Goal: Book appointment/travel/reservation

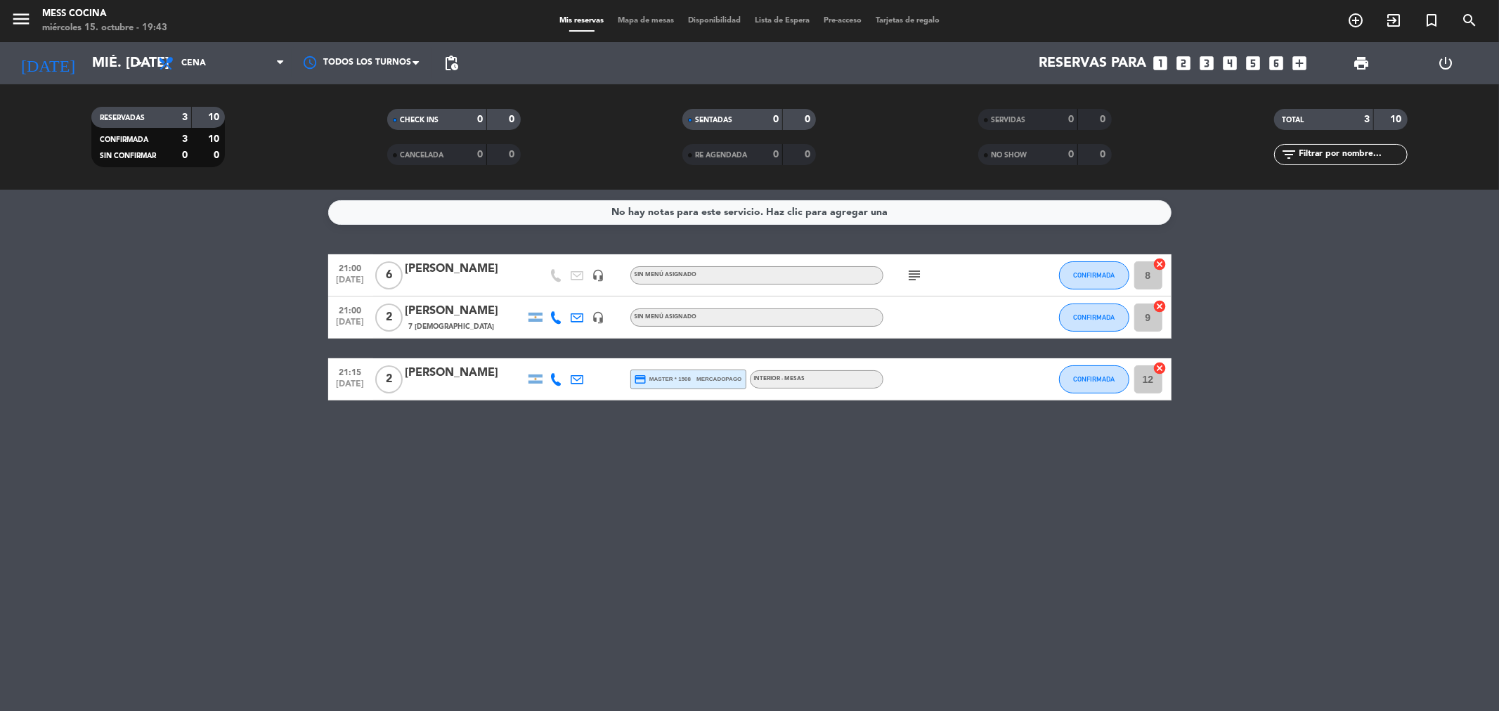
click at [921, 278] on icon "subject" at bounding box center [914, 275] width 17 height 17
click at [959, 472] on div "No hay notas para este servicio. Haz clic para agregar una 21:00 [DATE] 6 Pupe …" at bounding box center [749, 450] width 1499 height 521
click at [917, 271] on icon "subject" at bounding box center [914, 275] width 17 height 17
click at [982, 508] on div "No hay notas para este servicio. Haz clic para agregar una 21:00 [DATE] 6 Pupe …" at bounding box center [749, 450] width 1499 height 521
click at [370, 509] on div "No hay notas para este servicio. Haz clic para agregar una 21:00 [DATE] 6 [PERS…" at bounding box center [749, 450] width 1499 height 521
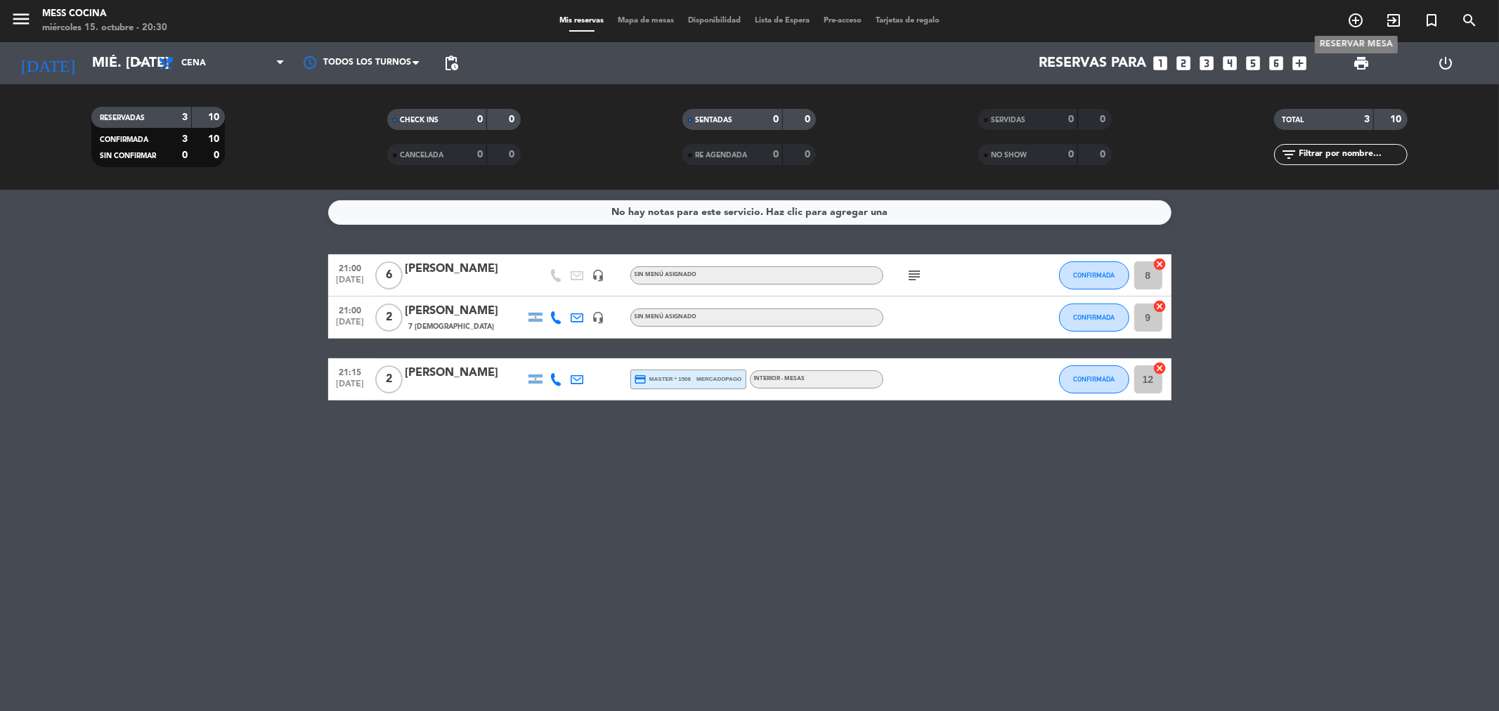
click at [1351, 17] on icon "add_circle_outline" at bounding box center [1355, 20] width 17 height 17
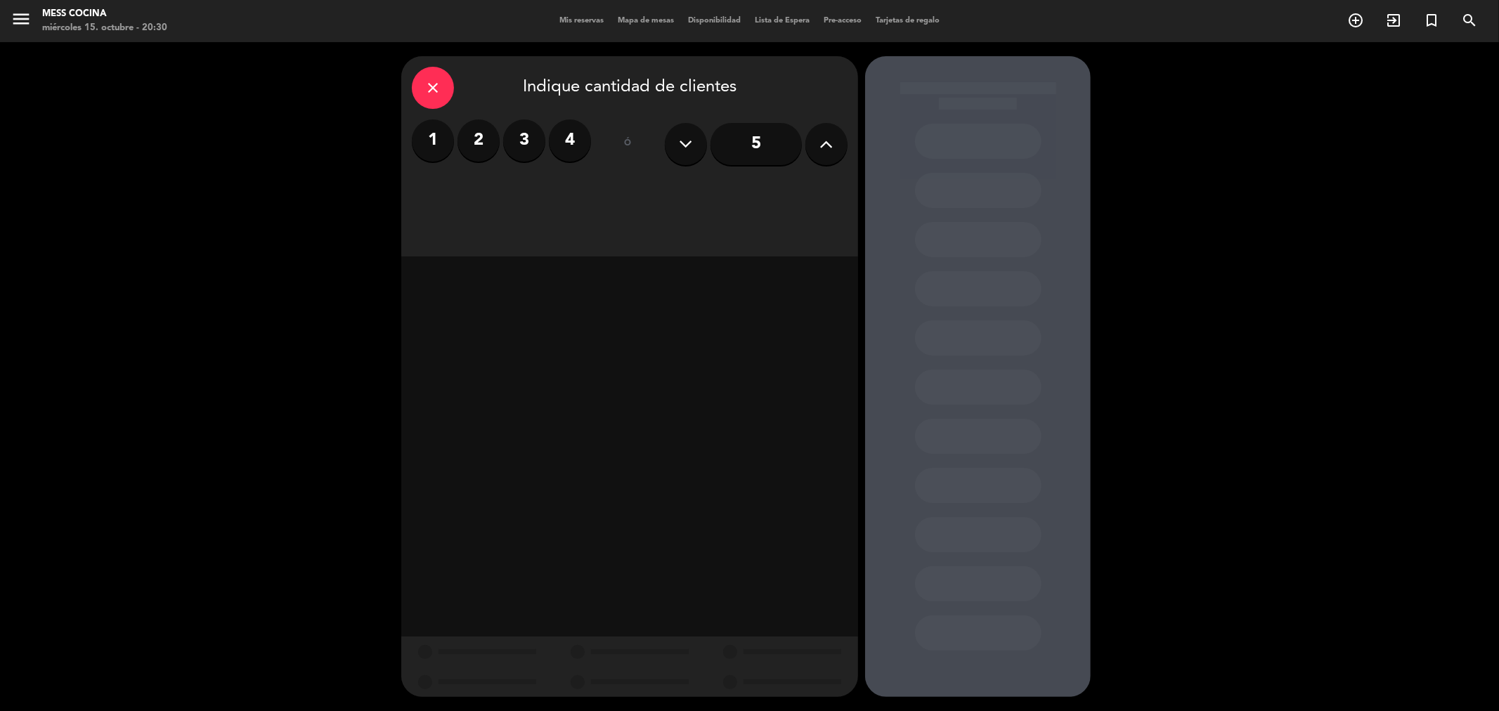
click at [443, 143] on label "1" at bounding box center [433, 140] width 42 height 42
click at [728, 191] on div "Cena" at bounding box center [776, 192] width 143 height 28
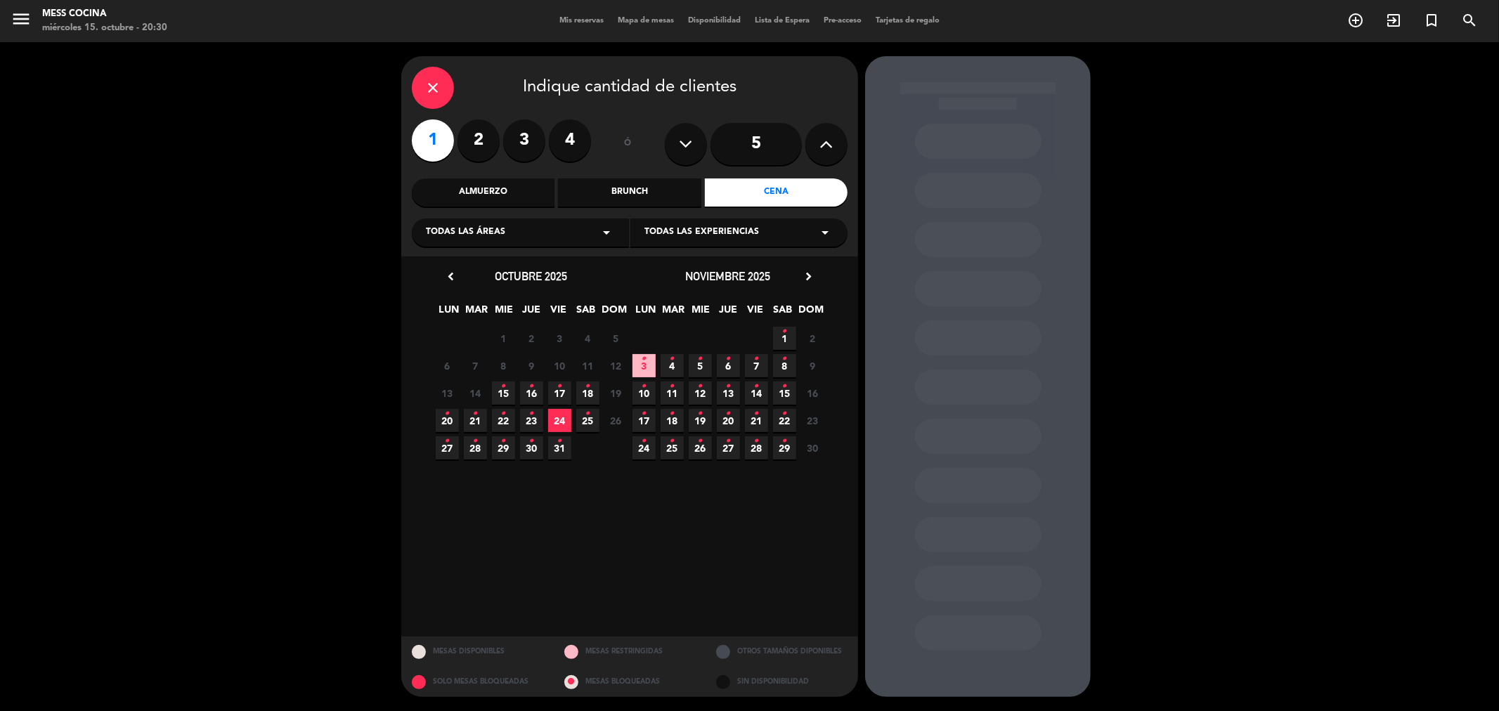
click at [508, 392] on span "15 •" at bounding box center [503, 393] width 23 height 23
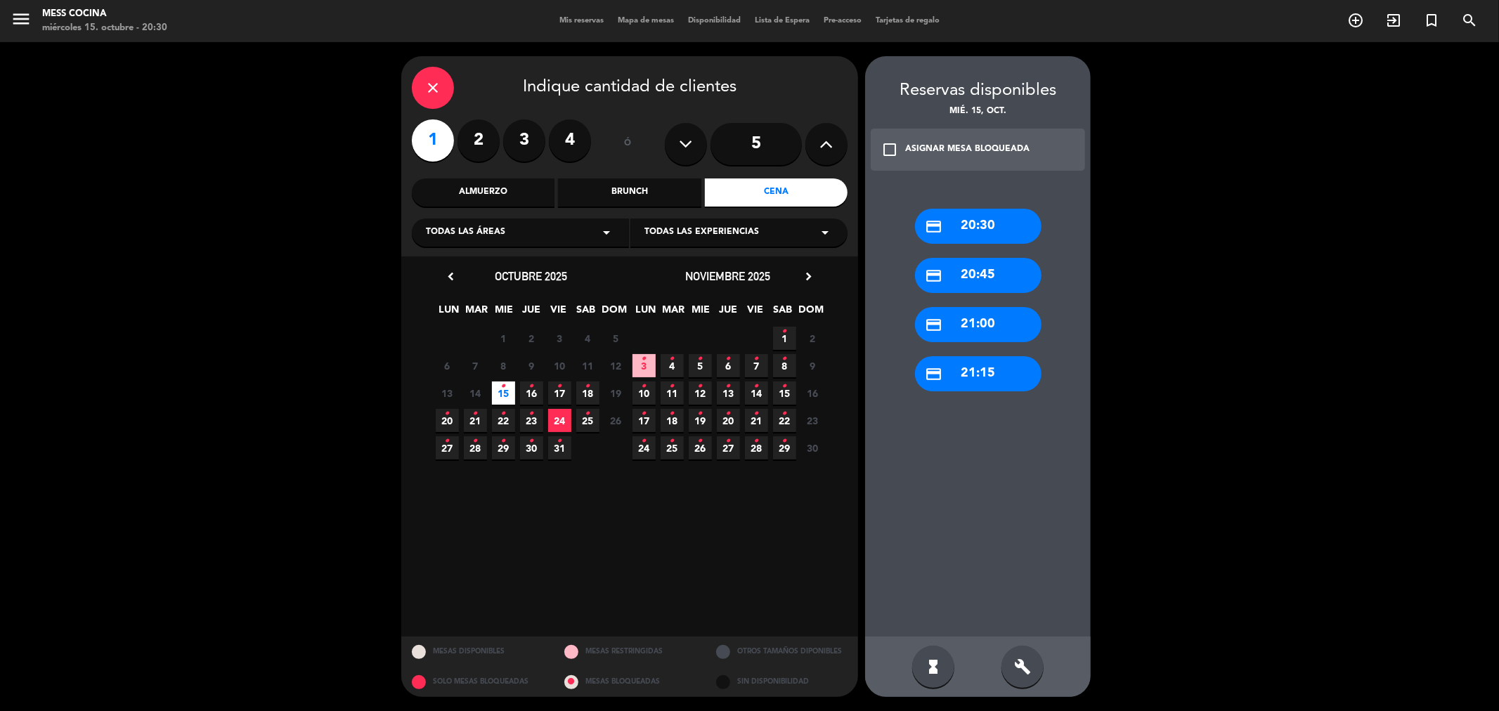
click at [975, 319] on div "credit_card 21:00" at bounding box center [978, 324] width 126 height 35
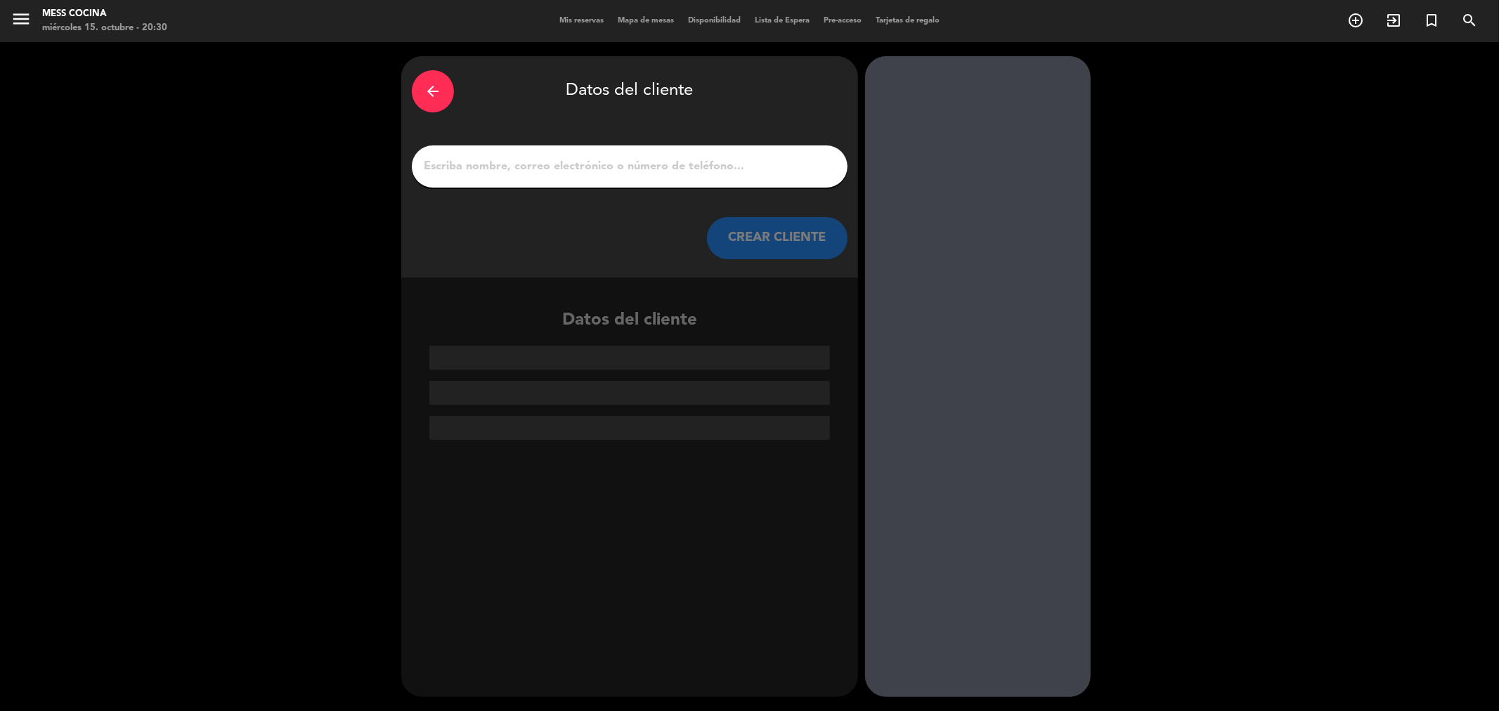
click at [665, 181] on div at bounding box center [630, 166] width 436 height 42
click at [651, 174] on input "1" at bounding box center [629, 167] width 415 height 20
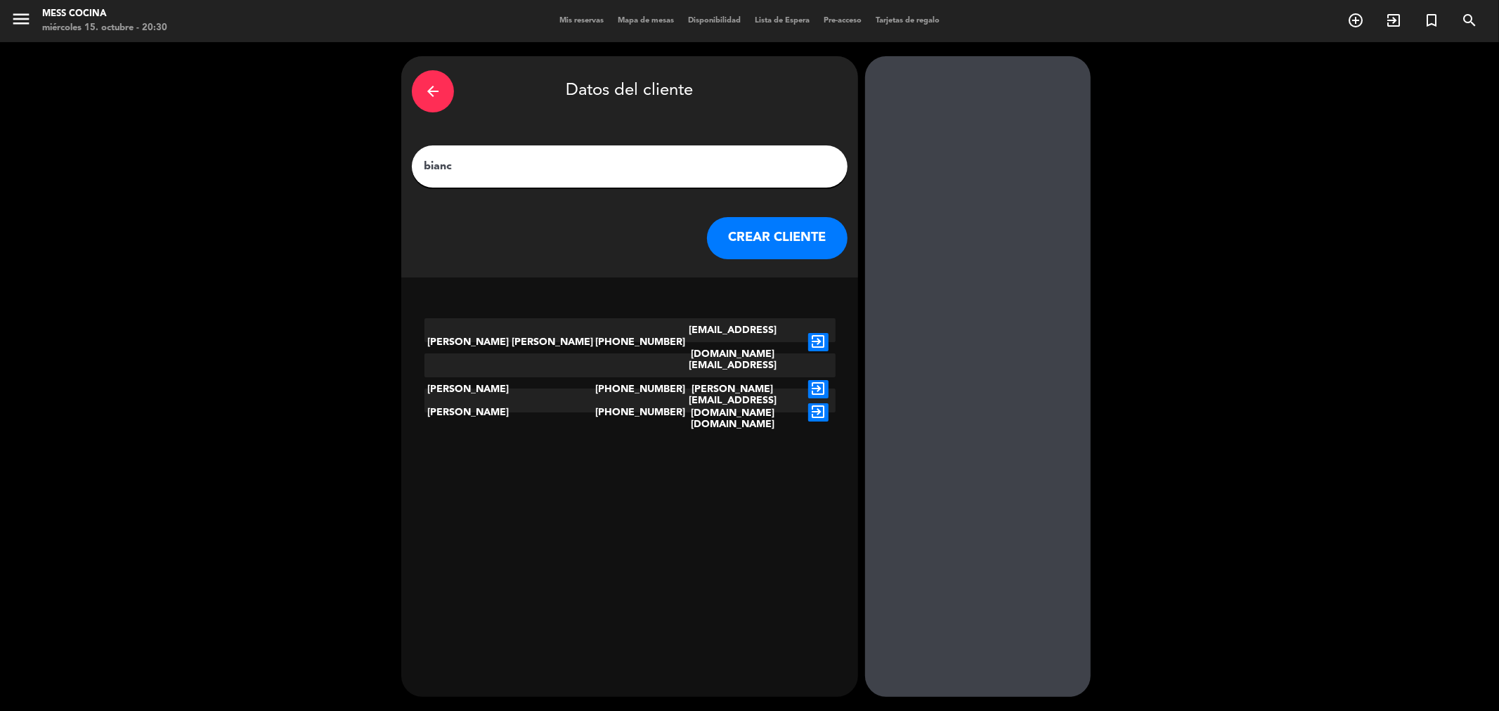
type input "bianc"
click at [817, 380] on icon "exit_to_app" at bounding box center [818, 389] width 20 height 18
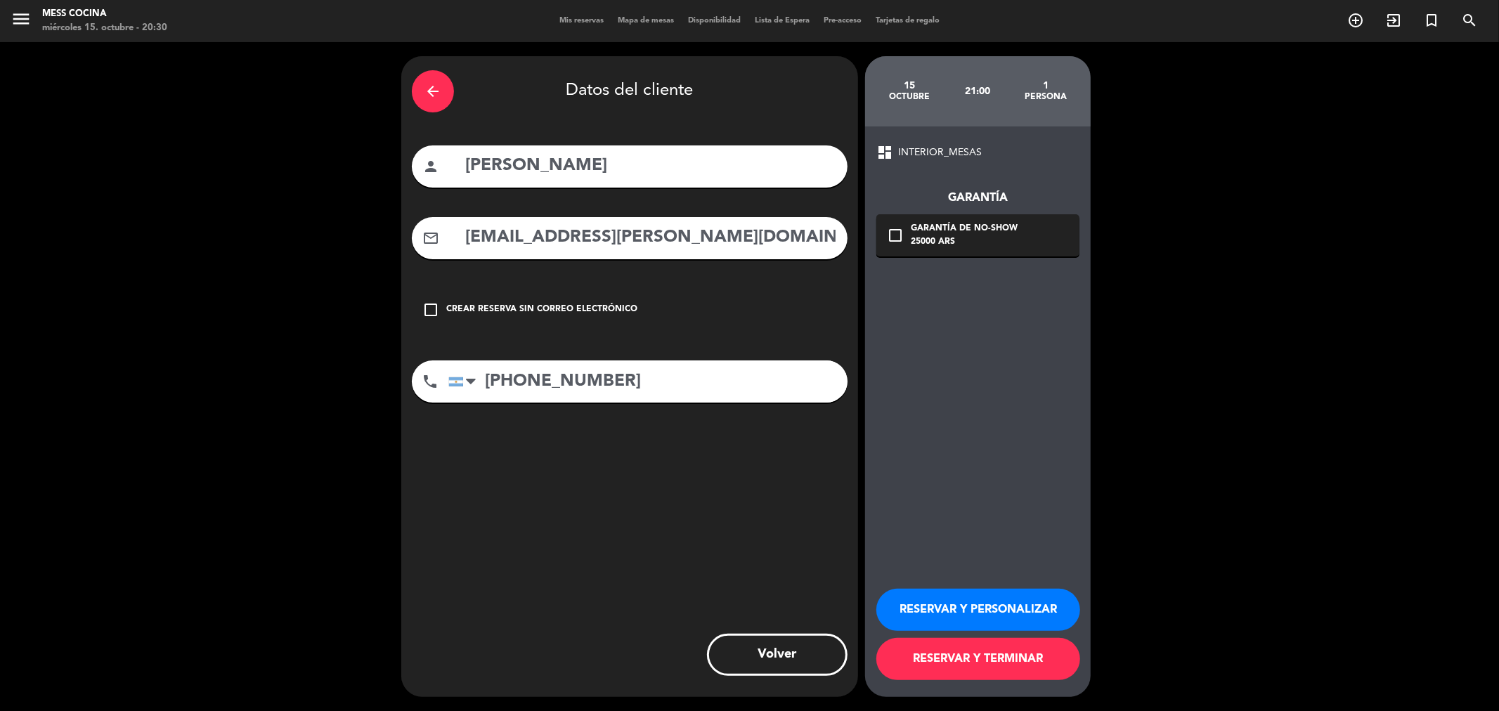
click at [970, 663] on button "RESERVAR Y TERMINAR" at bounding box center [978, 659] width 204 height 42
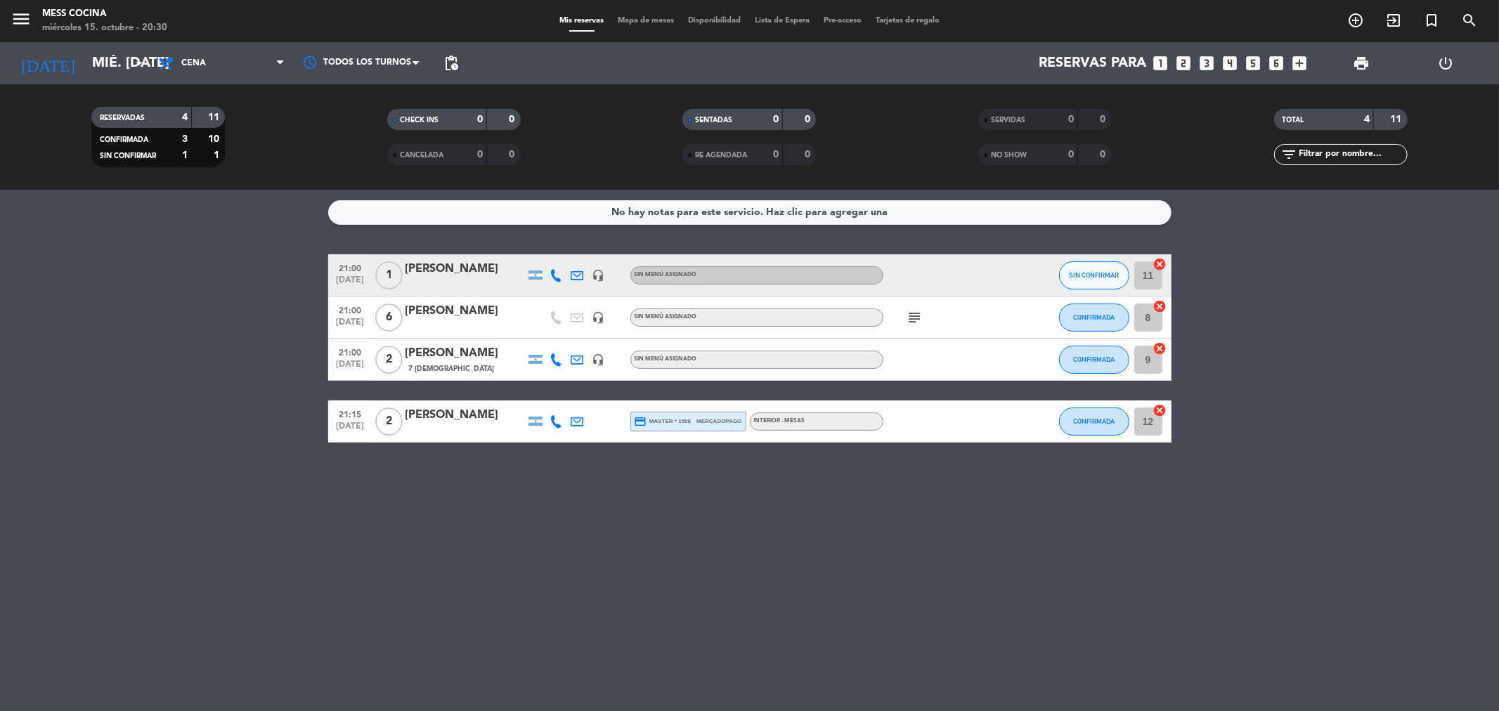
click at [656, 18] on span "Mapa de mesas" at bounding box center [646, 21] width 70 height 8
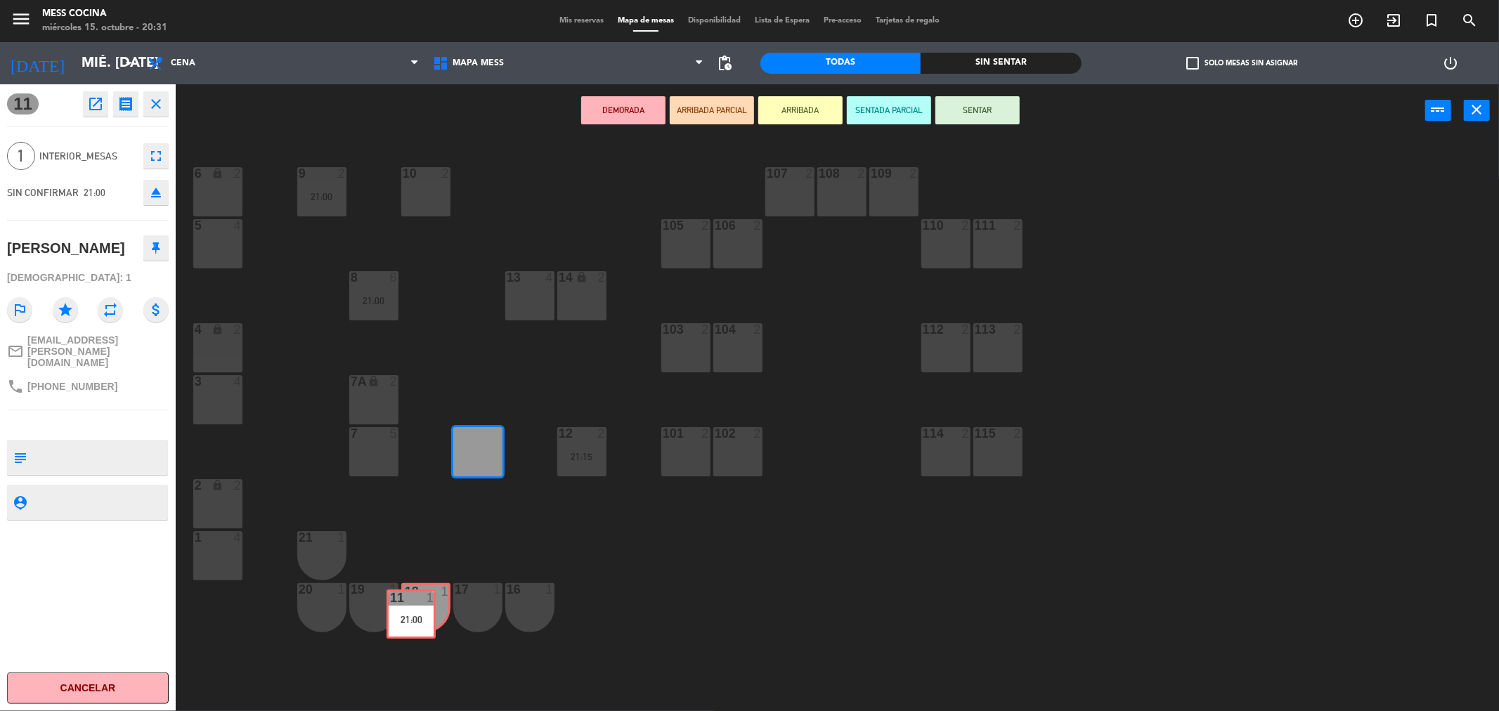
drag, startPoint x: 480, startPoint y: 464, endPoint x: 413, endPoint y: 626, distance: 175.5
click at [413, 626] on div "6 lock 2 9 2 21:00 10 2 107 2 108 2 109 2 5 4 105 2 106 2 110 2 111 2 13 4 8 6 …" at bounding box center [844, 429] width 1308 height 574
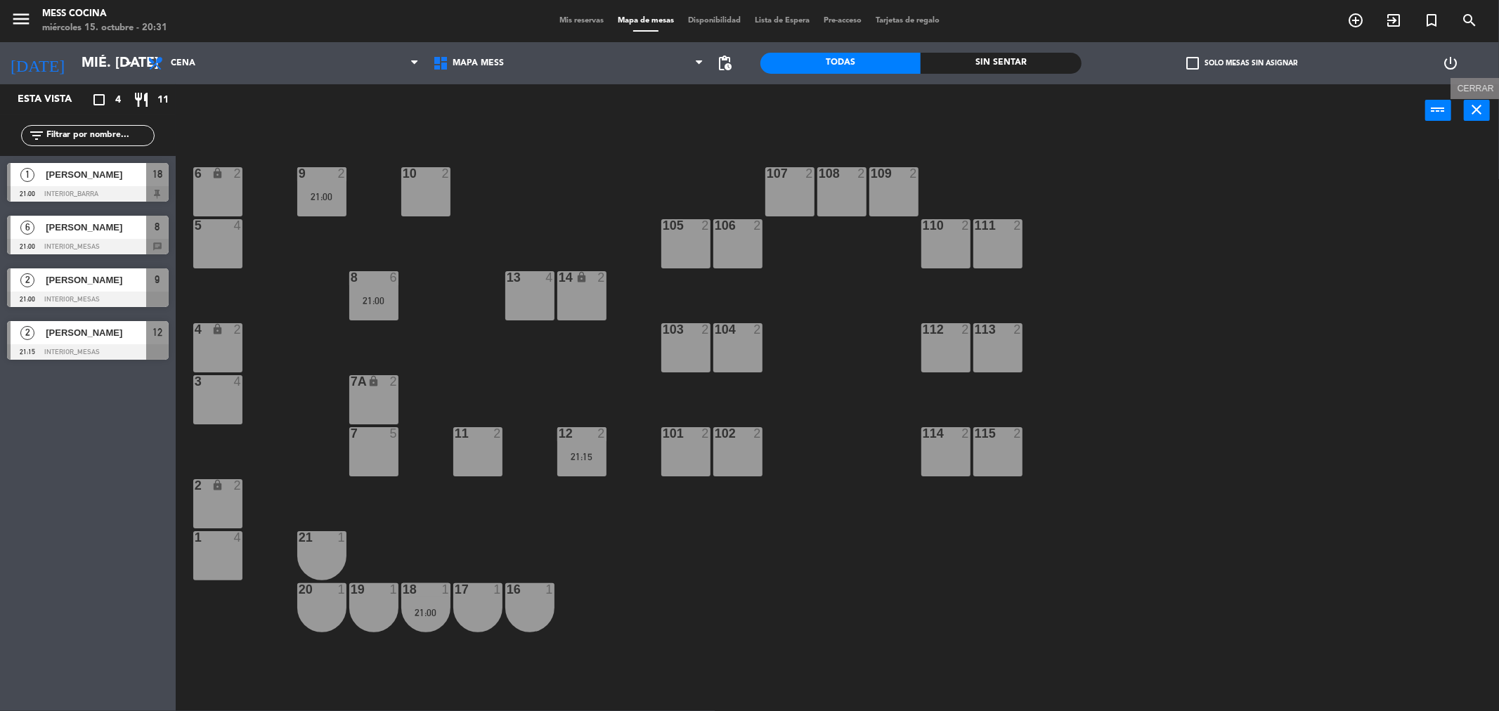
click at [1465, 111] on button "close" at bounding box center [1477, 110] width 26 height 21
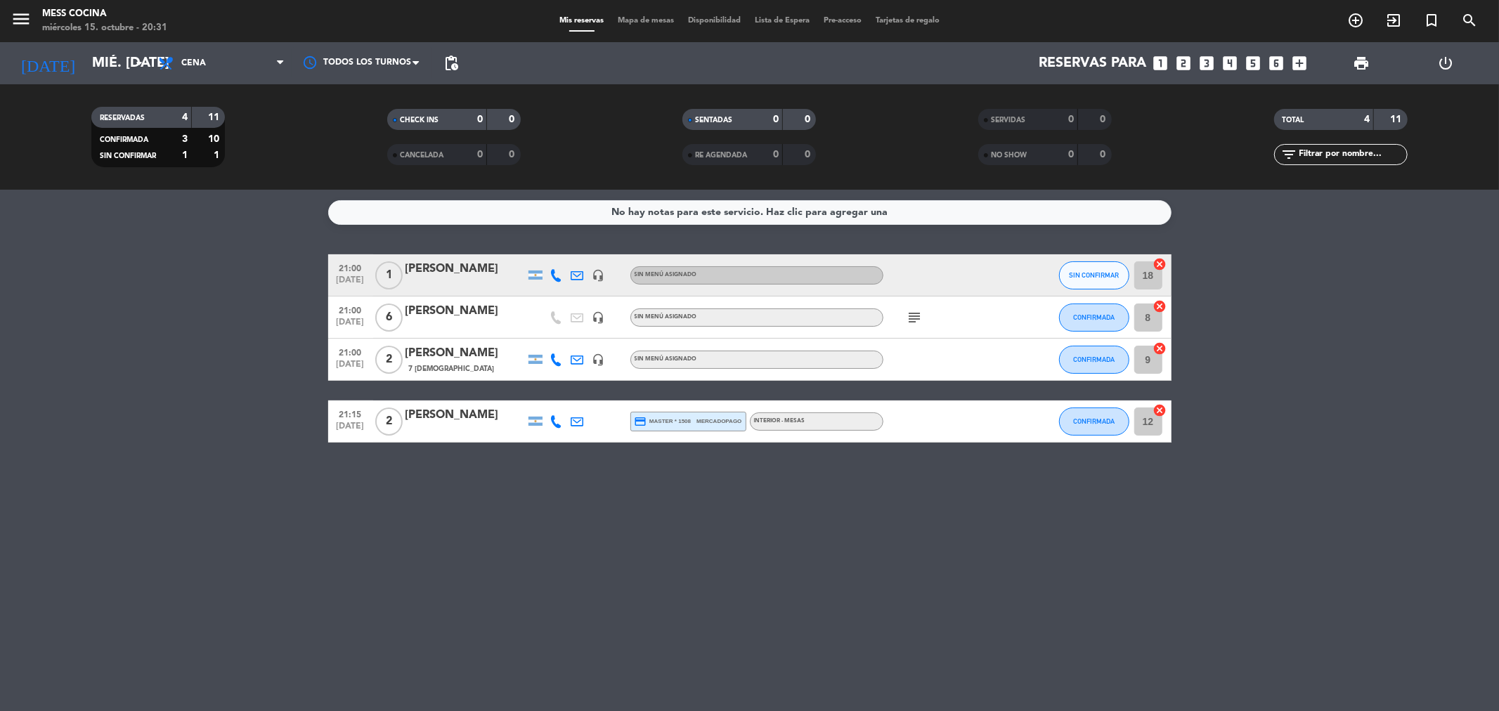
click at [557, 273] on icon at bounding box center [556, 275] width 13 height 13
click at [1087, 277] on span "SIN CONFIRMAR" at bounding box center [1094, 275] width 50 height 8
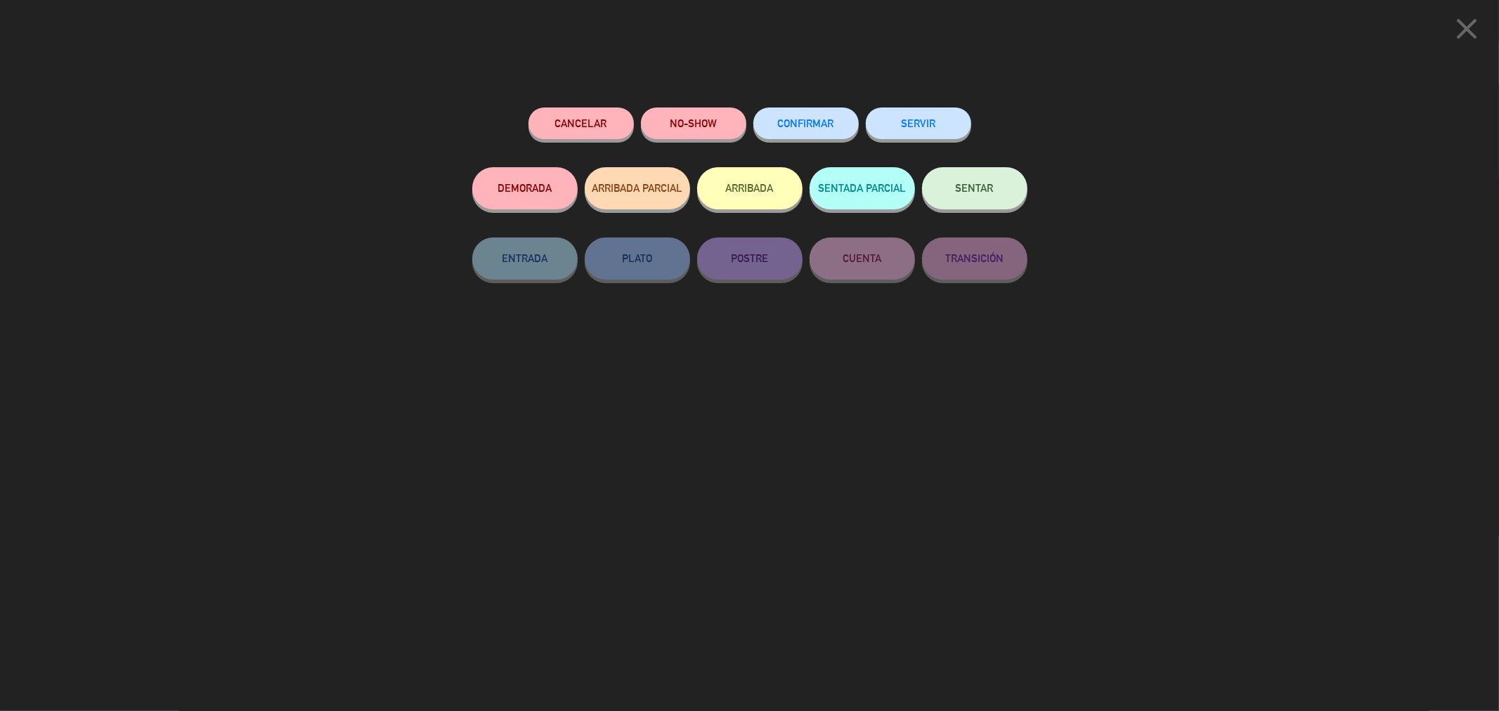
click at [785, 115] on button "CONFIRMAR" at bounding box center [805, 124] width 105 height 32
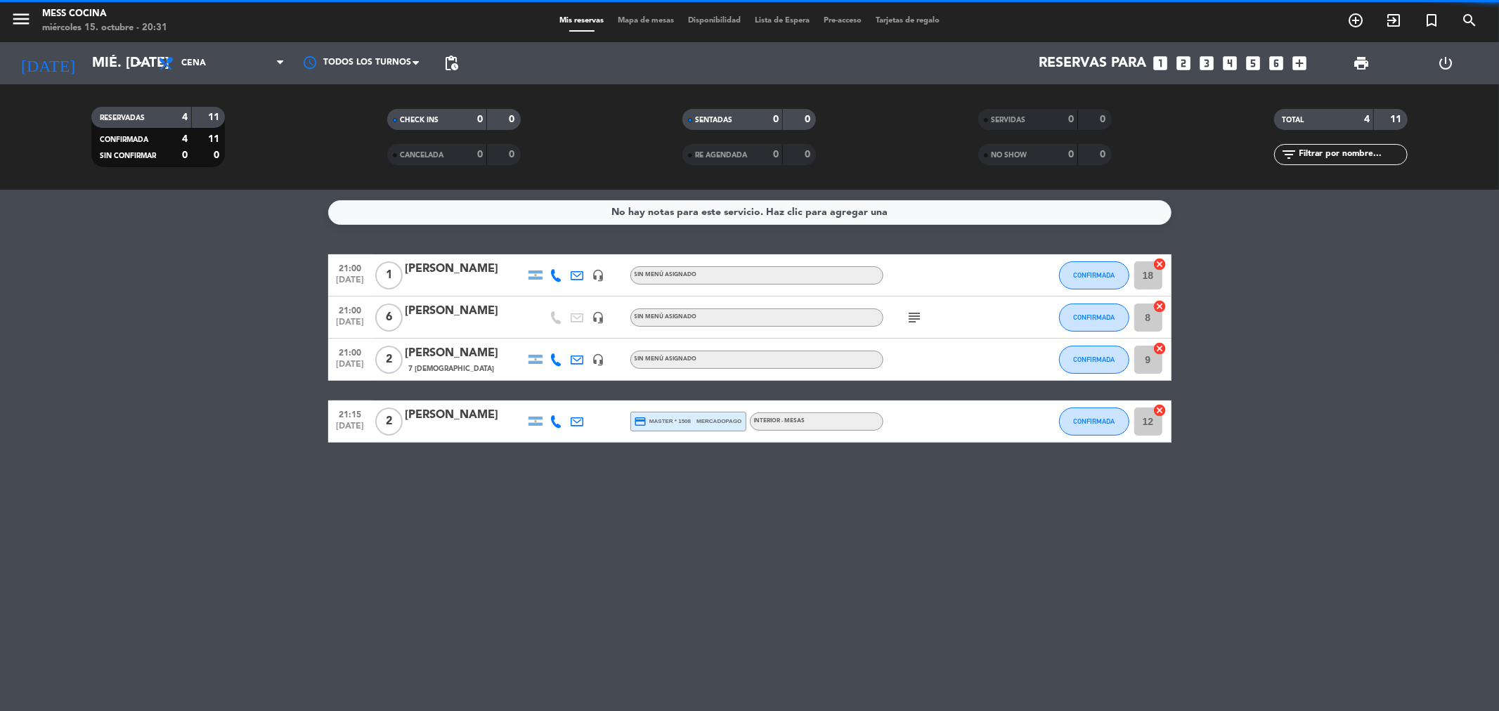
click at [558, 280] on icon at bounding box center [556, 275] width 13 height 13
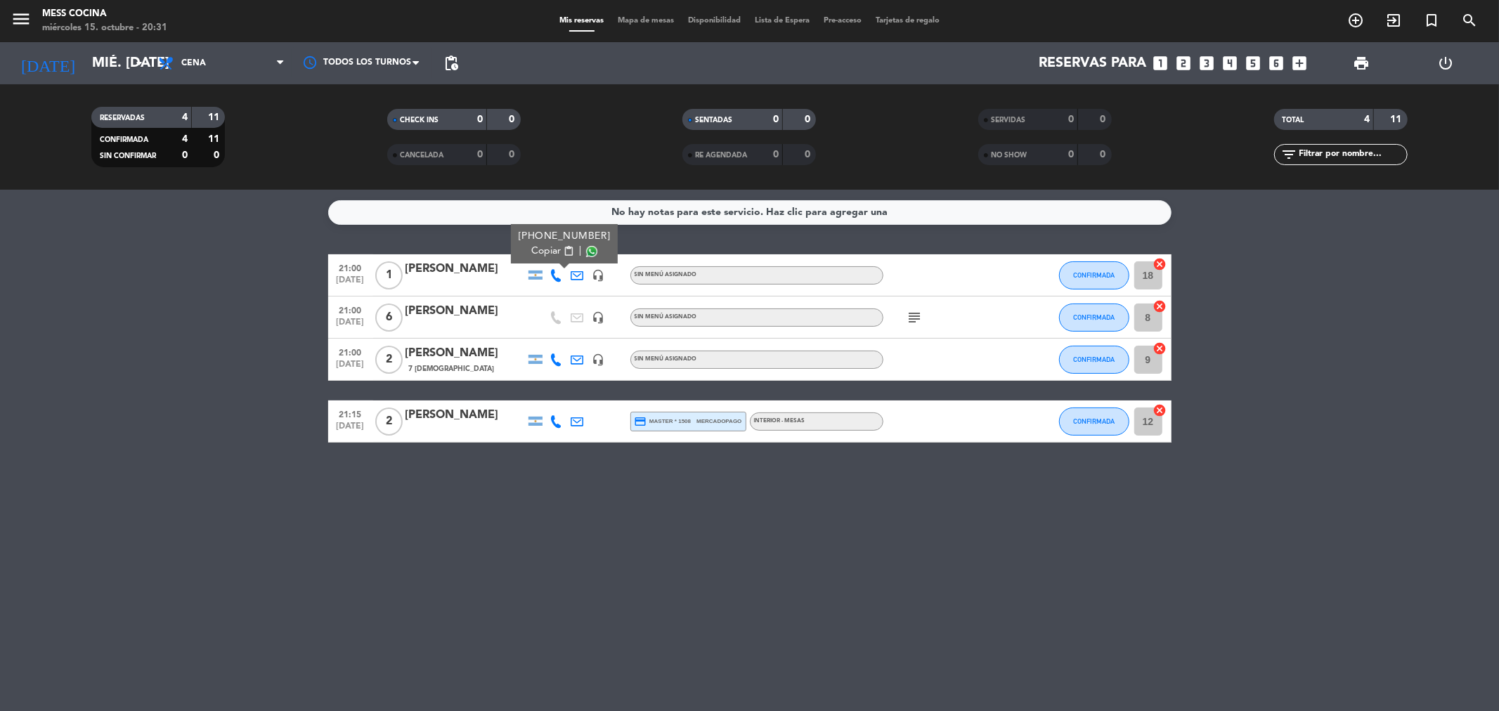
click at [586, 251] on span at bounding box center [591, 251] width 11 height 11
click at [838, 521] on div "No hay notas para este servicio. Haz clic para agregar una 21:00 [DATE] 1 [PERS…" at bounding box center [749, 450] width 1499 height 521
click at [810, 673] on div "No hay notas para este servicio. Haz clic para agregar una 21:00 [DATE] 1 [PERS…" at bounding box center [749, 450] width 1499 height 521
click at [1355, 25] on icon "add_circle_outline" at bounding box center [1355, 20] width 17 height 17
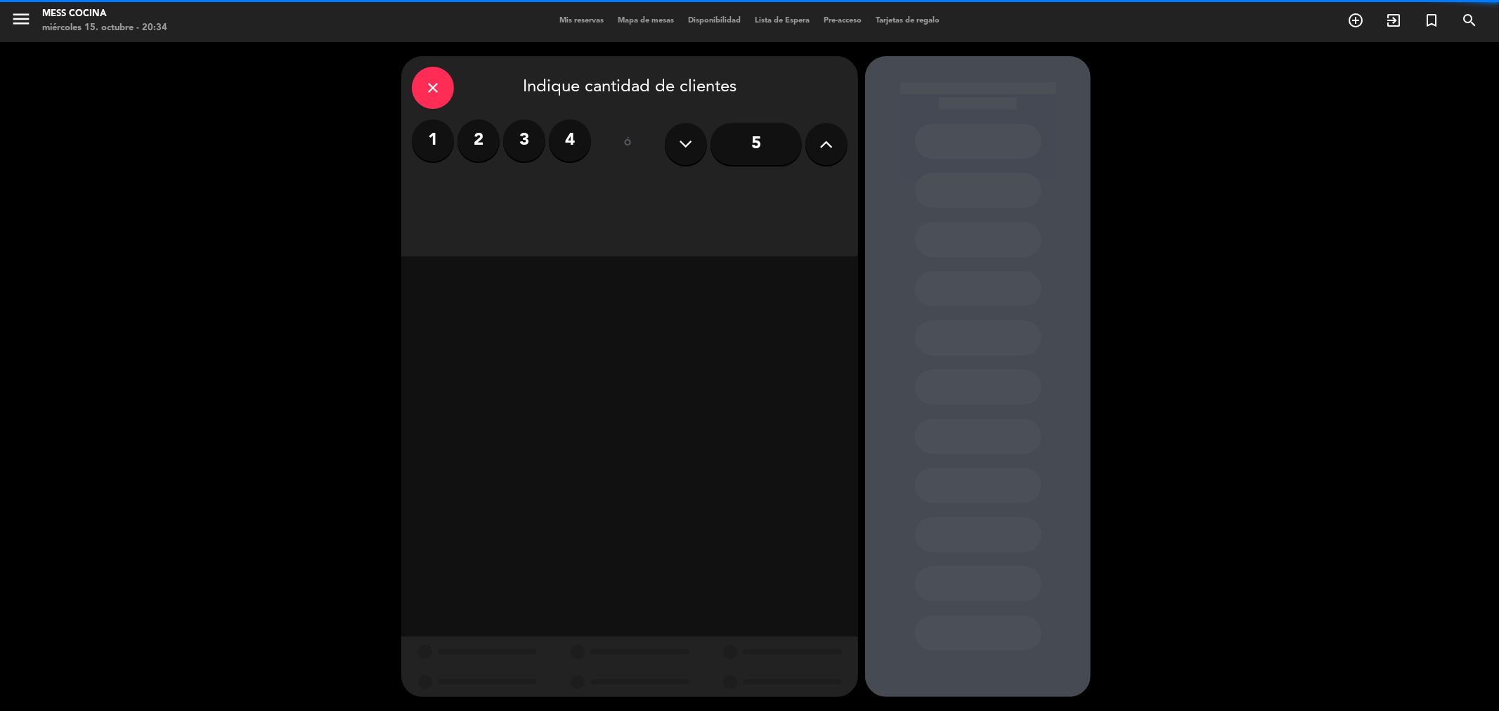
click at [486, 142] on label "2" at bounding box center [478, 140] width 42 height 42
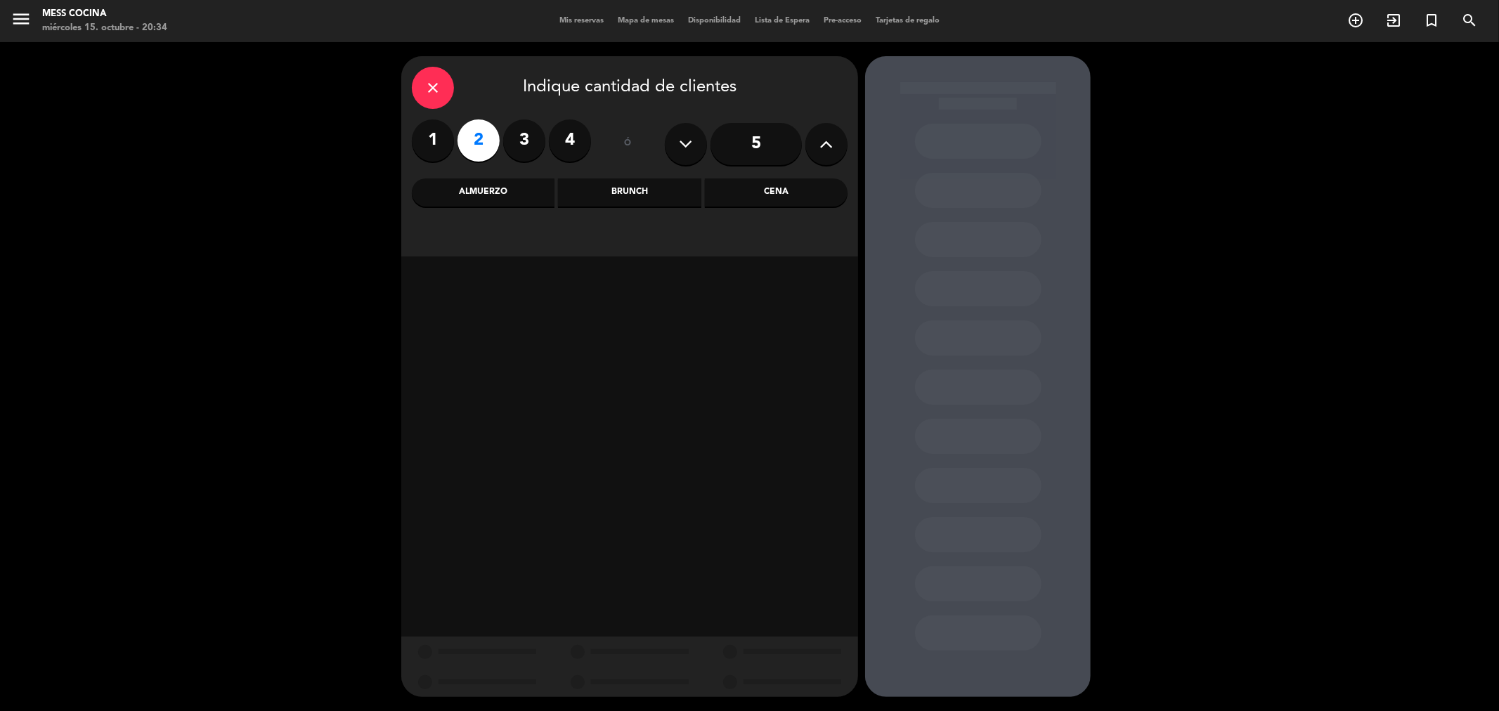
click at [778, 195] on div "Cena" at bounding box center [776, 192] width 143 height 28
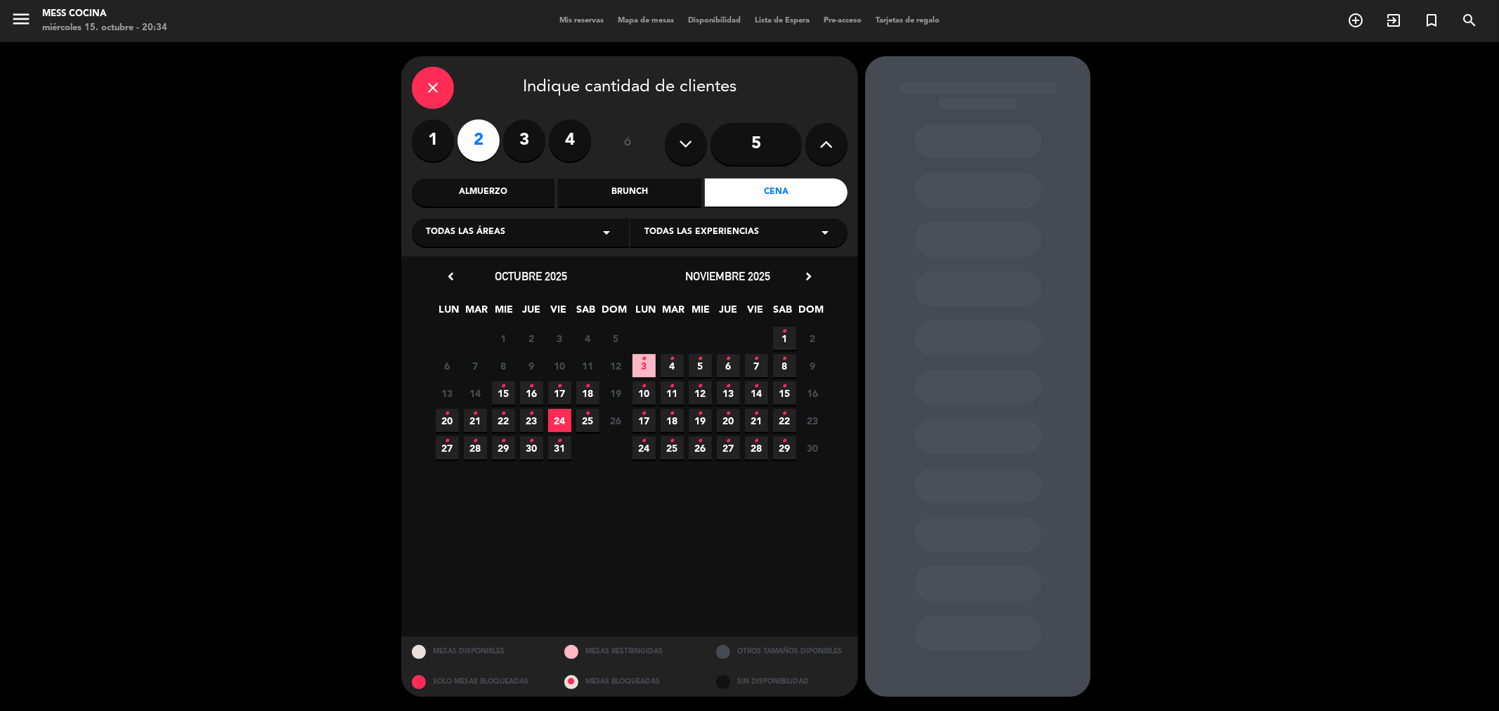
click at [502, 384] on icon "•" at bounding box center [503, 386] width 5 height 22
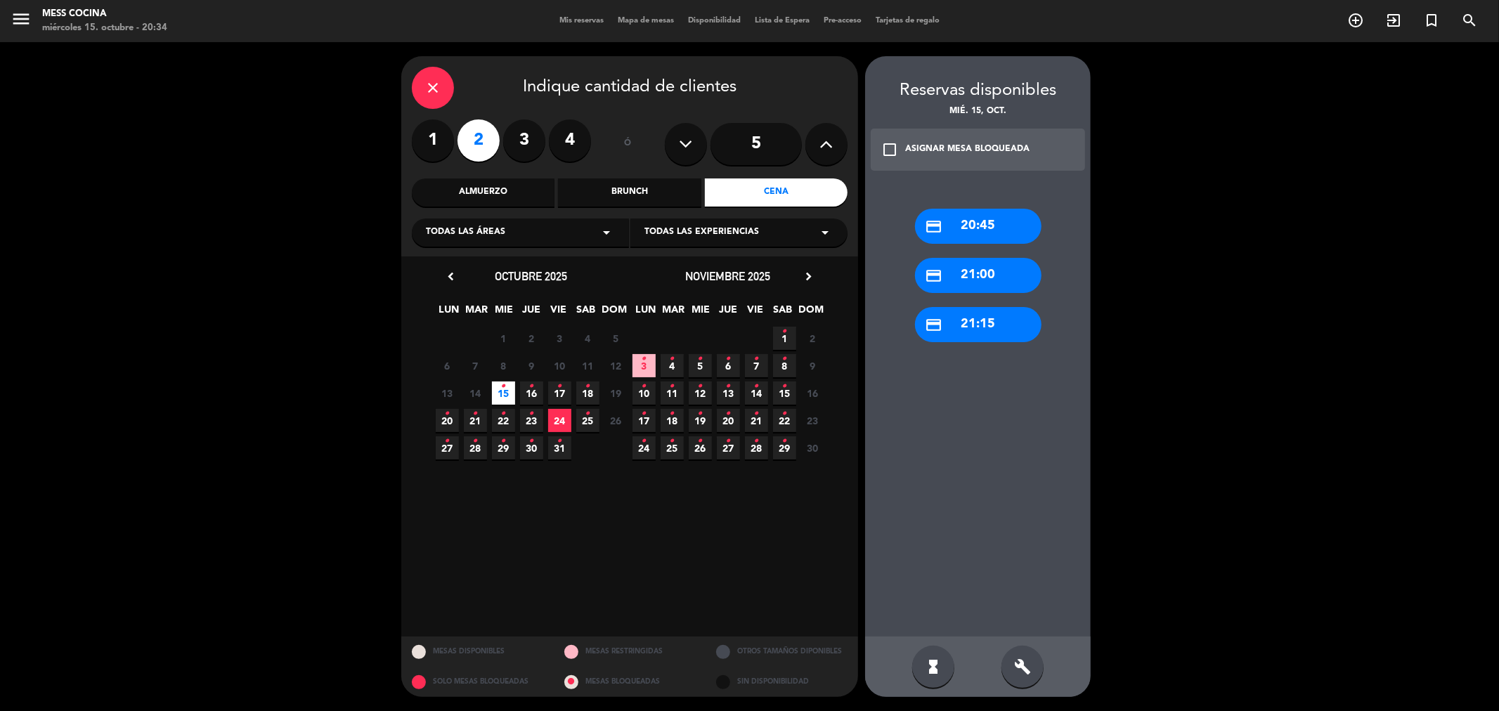
click at [958, 321] on div "credit_card 21:15" at bounding box center [978, 324] width 126 height 35
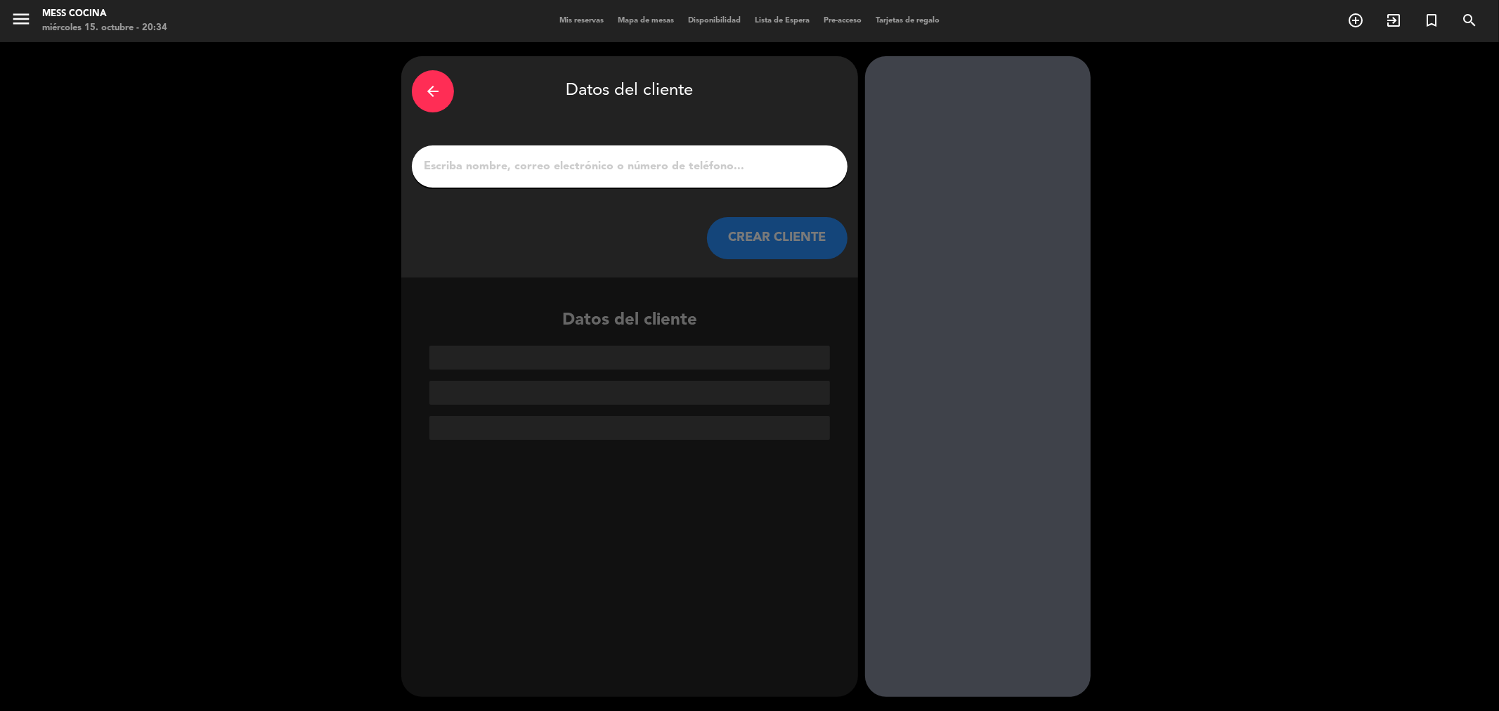
click at [661, 164] on input "1" at bounding box center [629, 167] width 415 height 20
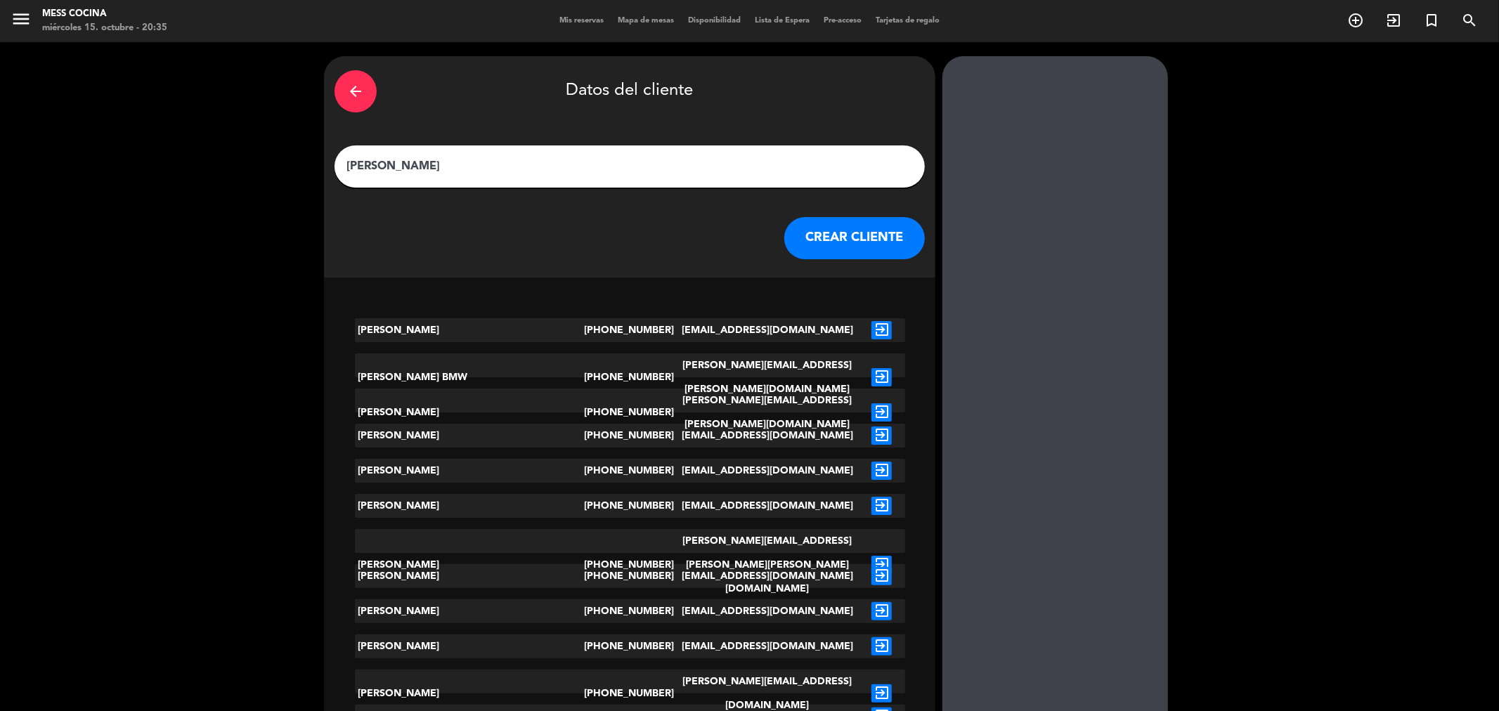
click at [499, 171] on input "[PERSON_NAME]" at bounding box center [629, 167] width 569 height 20
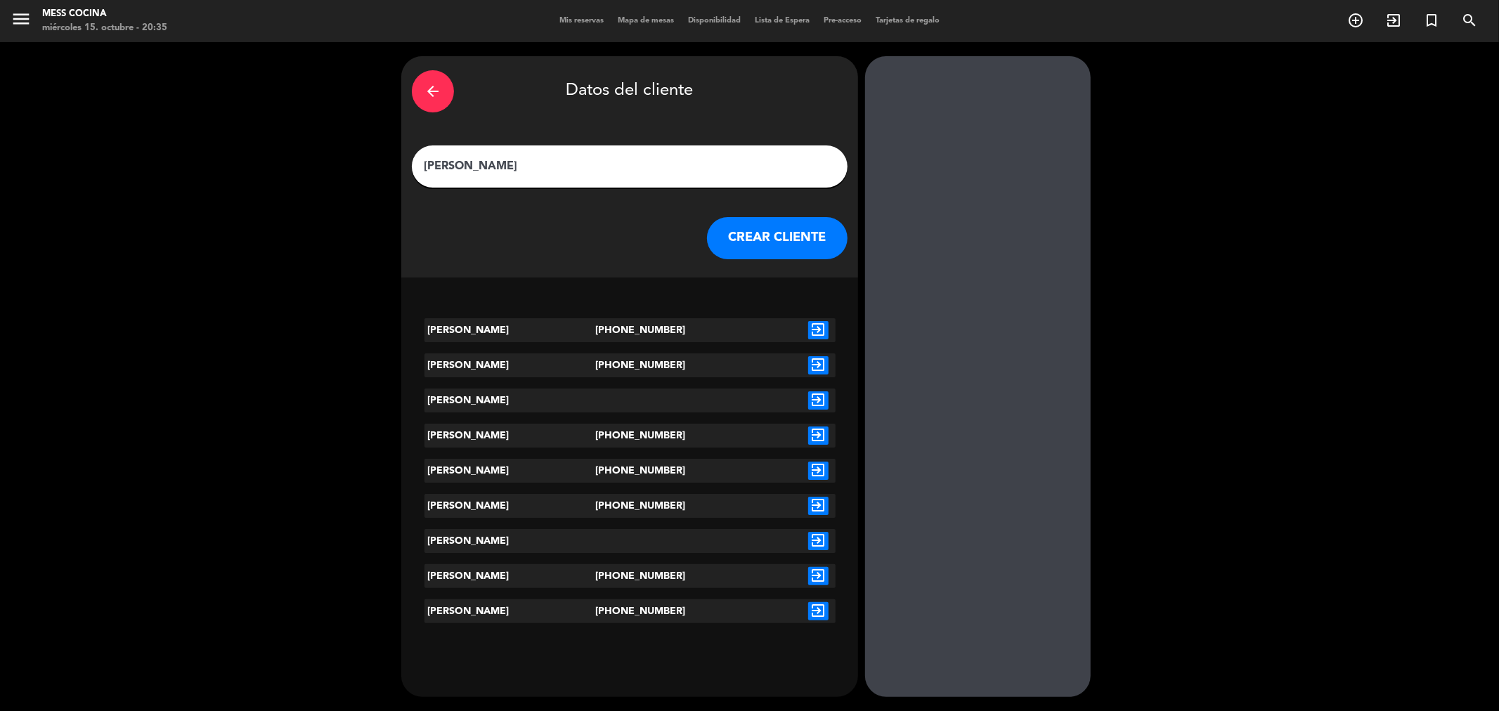
type input "[PERSON_NAME]"
click at [938, 616] on div at bounding box center [978, 376] width 226 height 641
click at [821, 328] on icon "exit_to_app" at bounding box center [818, 330] width 20 height 18
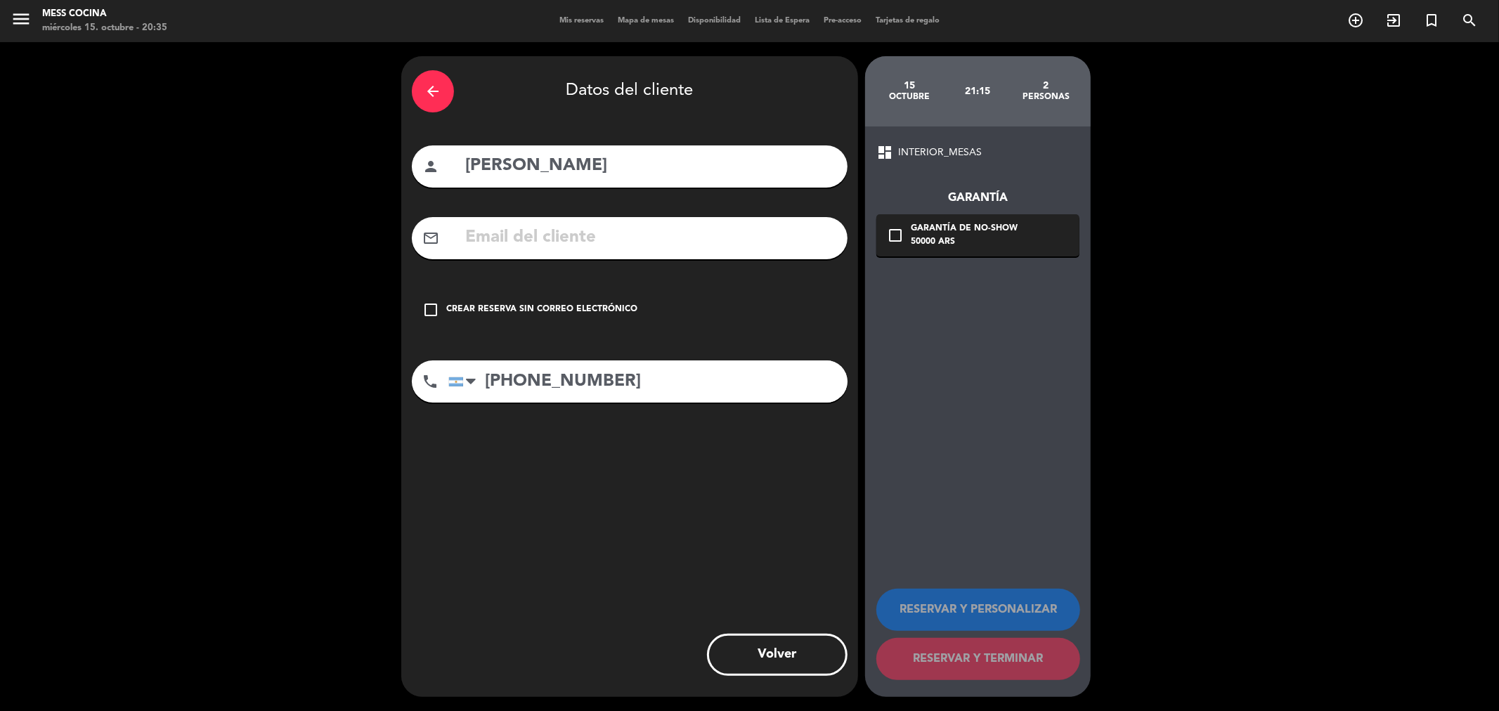
click at [577, 295] on div "check_box_outline_blank Crear reserva sin correo electrónico" at bounding box center [630, 310] width 436 height 42
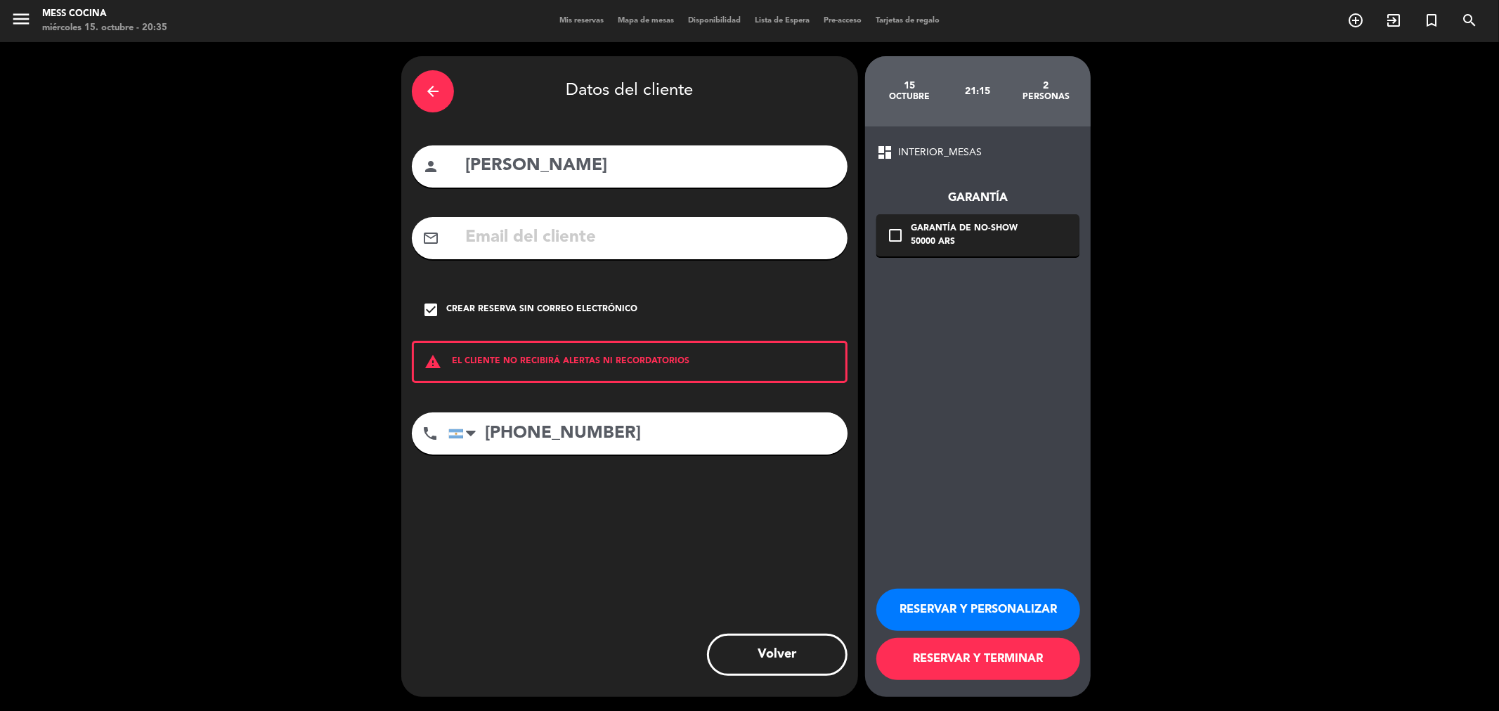
click at [944, 671] on button "RESERVAR Y TERMINAR" at bounding box center [978, 659] width 204 height 42
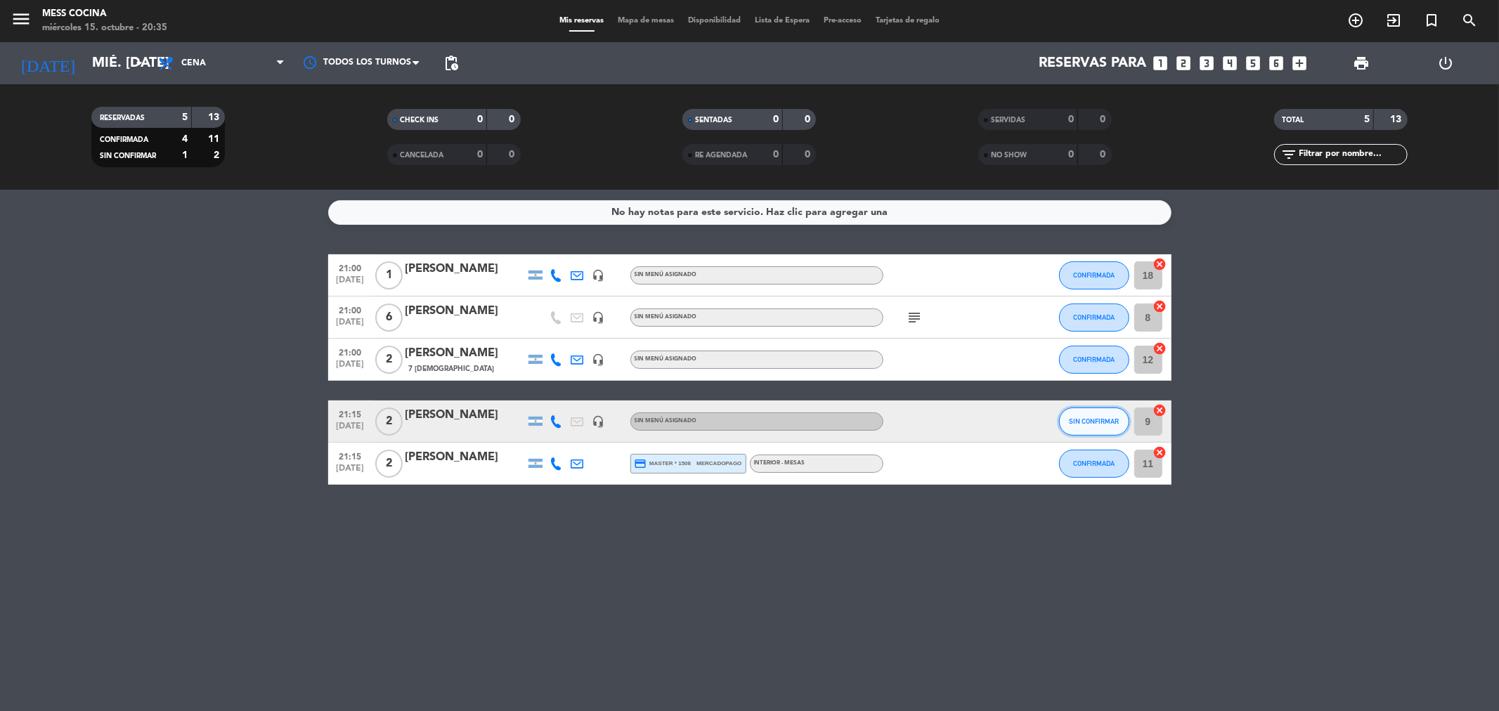
click at [1086, 427] on button "SIN CONFIRMAR" at bounding box center [1094, 422] width 70 height 28
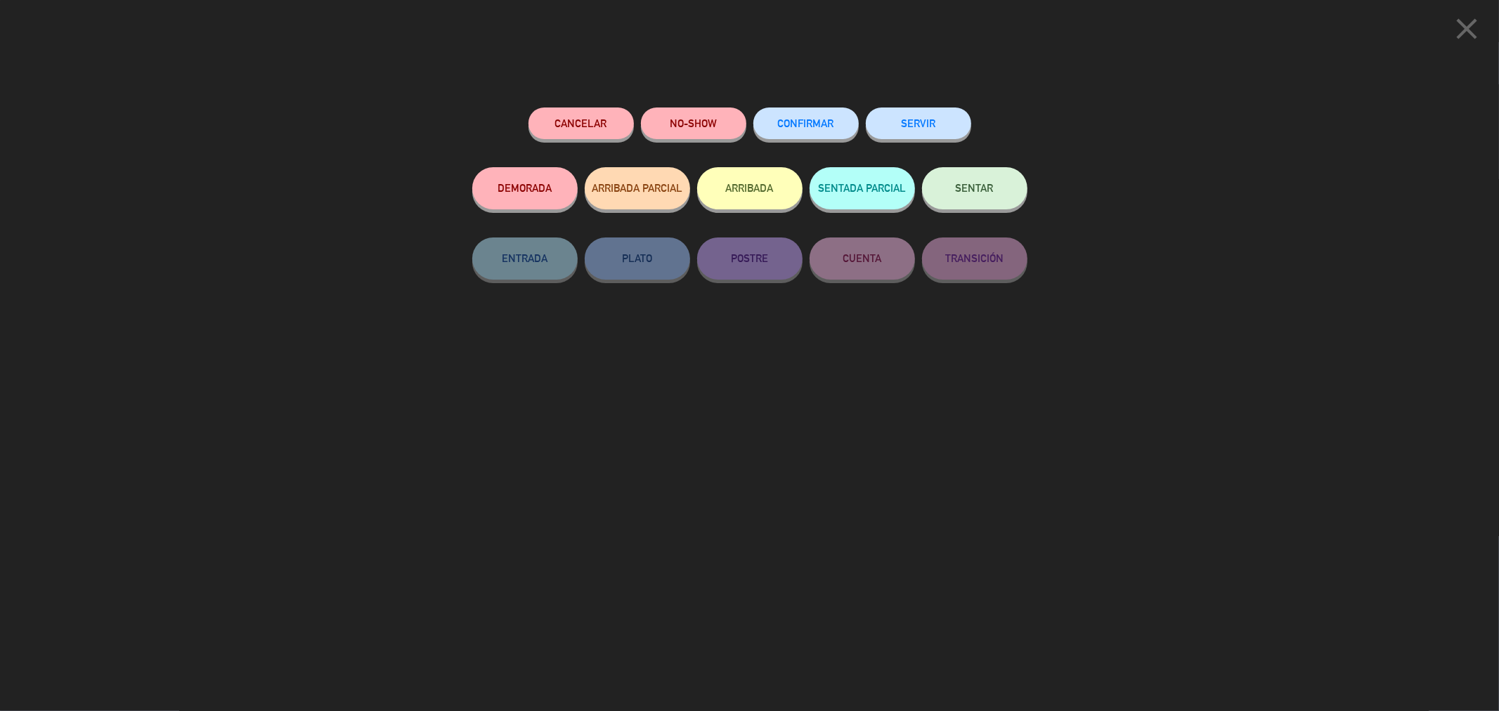
click at [824, 129] on span "CONFIRMAR" at bounding box center [806, 123] width 56 height 12
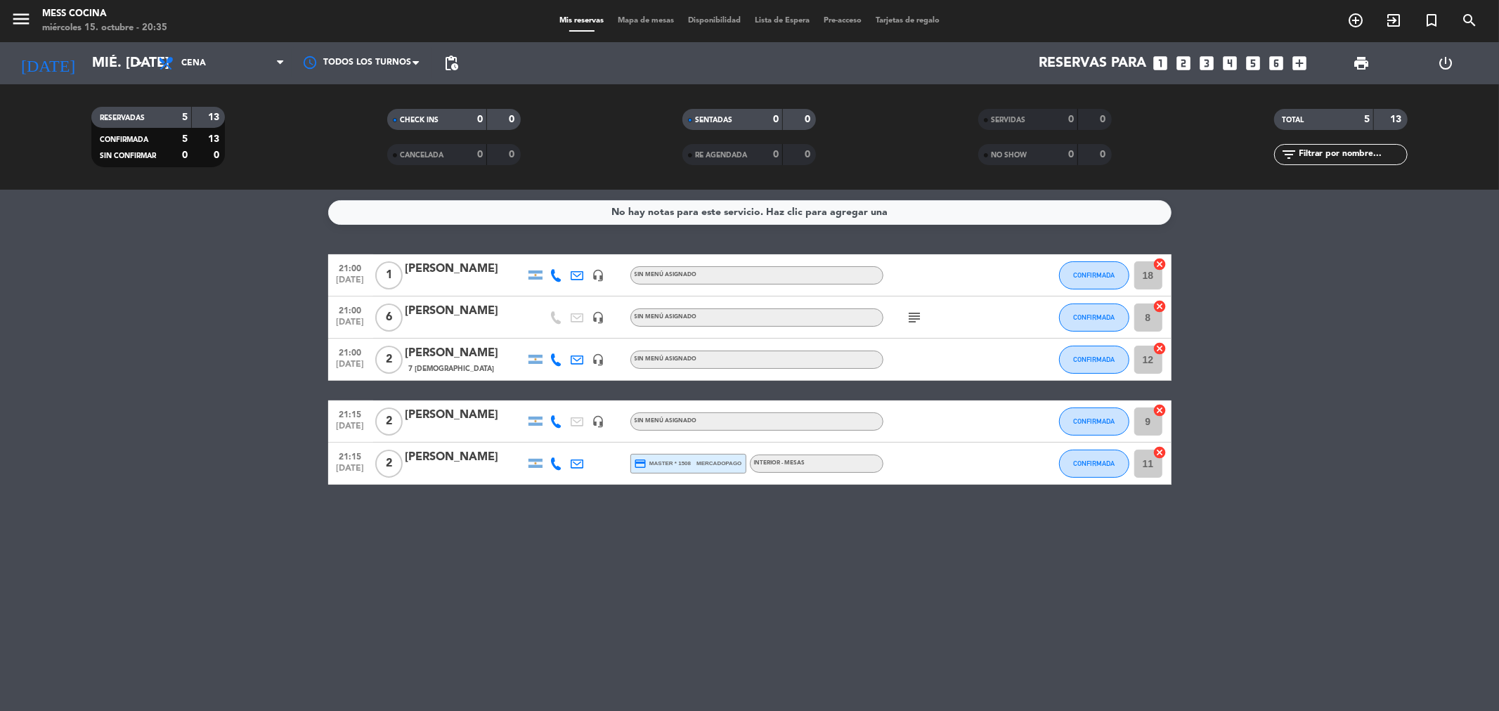
click at [256, 408] on bookings-row "21:00 [DATE] 1 [PERSON_NAME] headset_mic Sin menú asignado CONFIRMADA 18 cancel…" at bounding box center [749, 369] width 1499 height 230
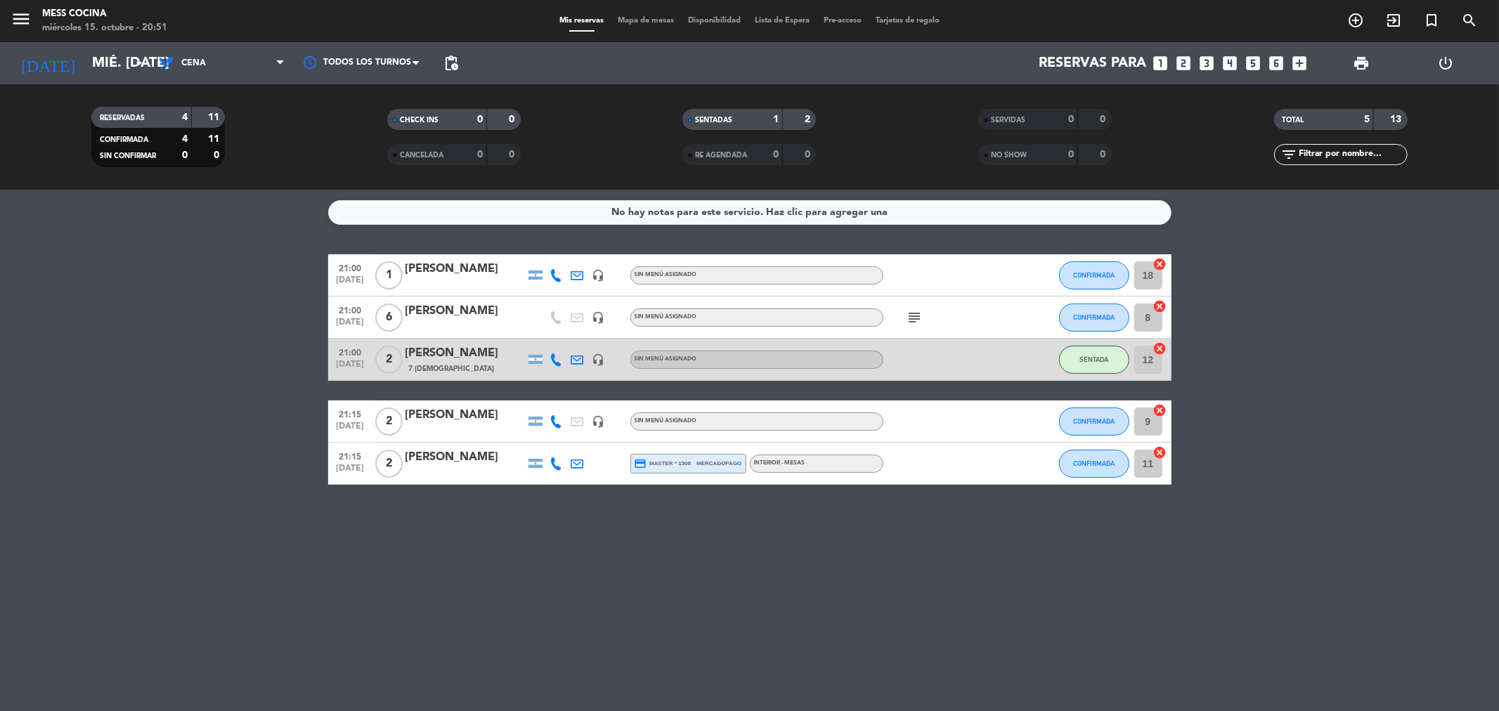
click at [186, 356] on bookings-row "21:00 [DATE] 1 [PERSON_NAME] headset_mic Sin menú asignado CONFIRMADA 18 cancel…" at bounding box center [749, 369] width 1499 height 230
